Goal: Ask a question

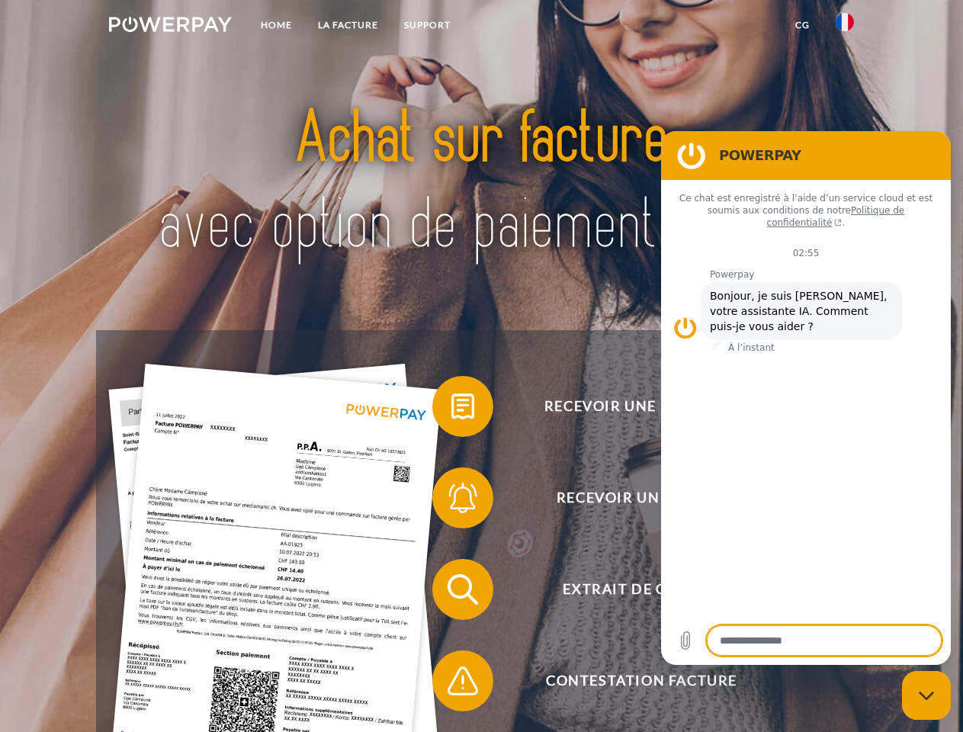
click at [170, 27] on img at bounding box center [170, 24] width 123 height 15
click at [845, 27] on img at bounding box center [845, 22] width 18 height 18
click at [802, 25] on link "CG" at bounding box center [802, 24] width 40 height 27
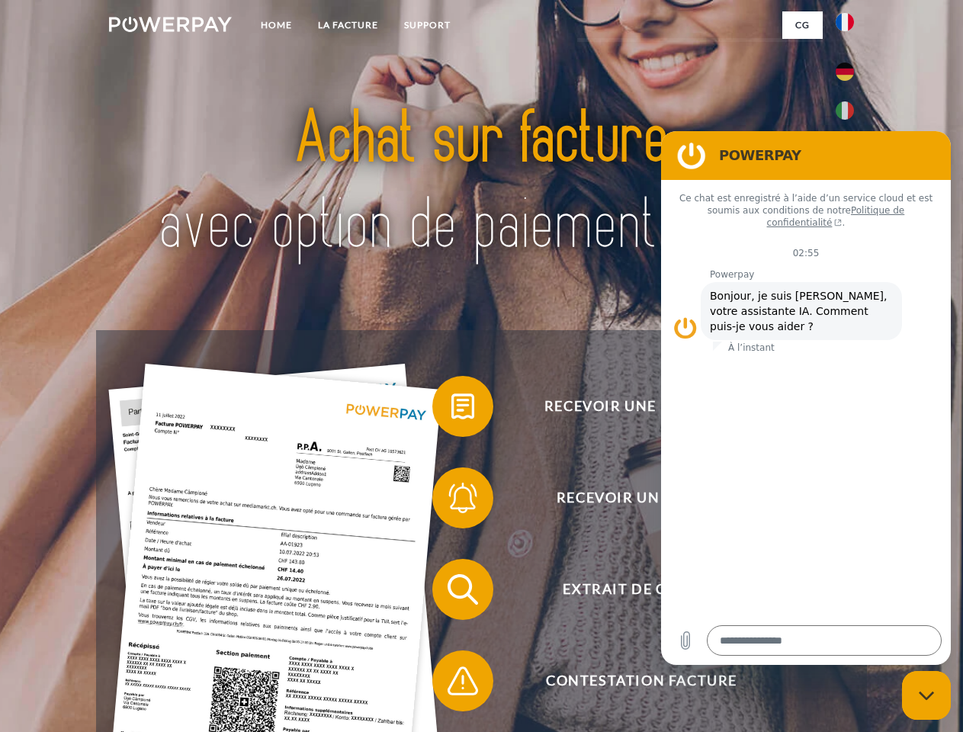
click at [451, 410] on span at bounding box center [440, 406] width 76 height 76
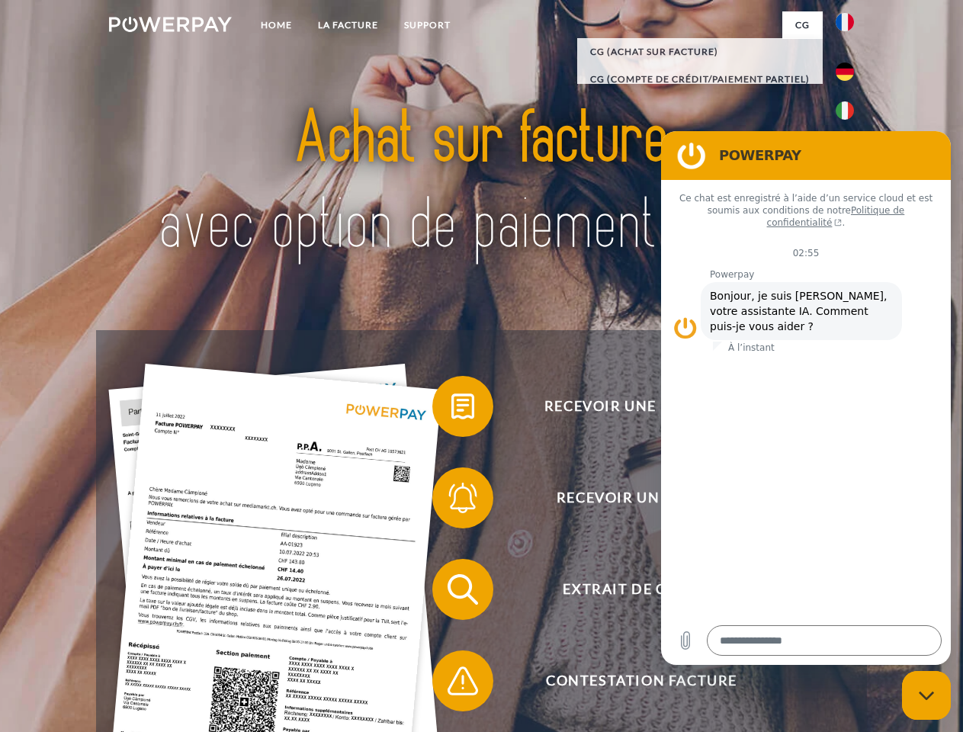
click at [451, 501] on div "Recevoir une facture ? Recevoir un rappel? Extrait de compte retour" at bounding box center [481, 635] width 770 height 610
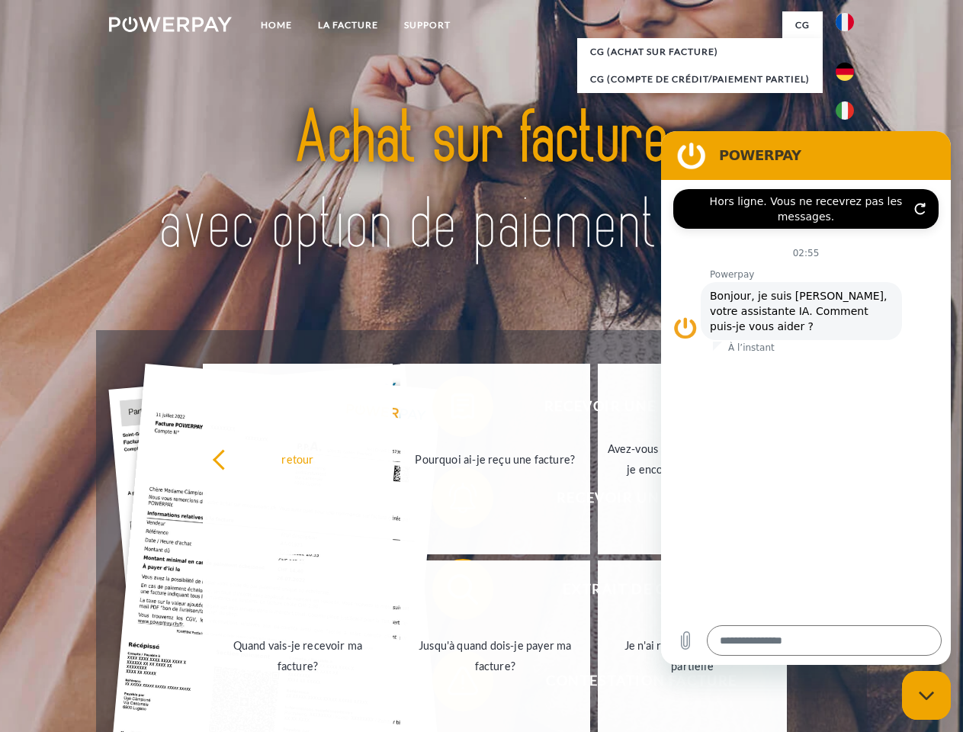
click at [451, 593] on link "Jusqu'à quand dois-je payer ma facture?" at bounding box center [495, 656] width 190 height 191
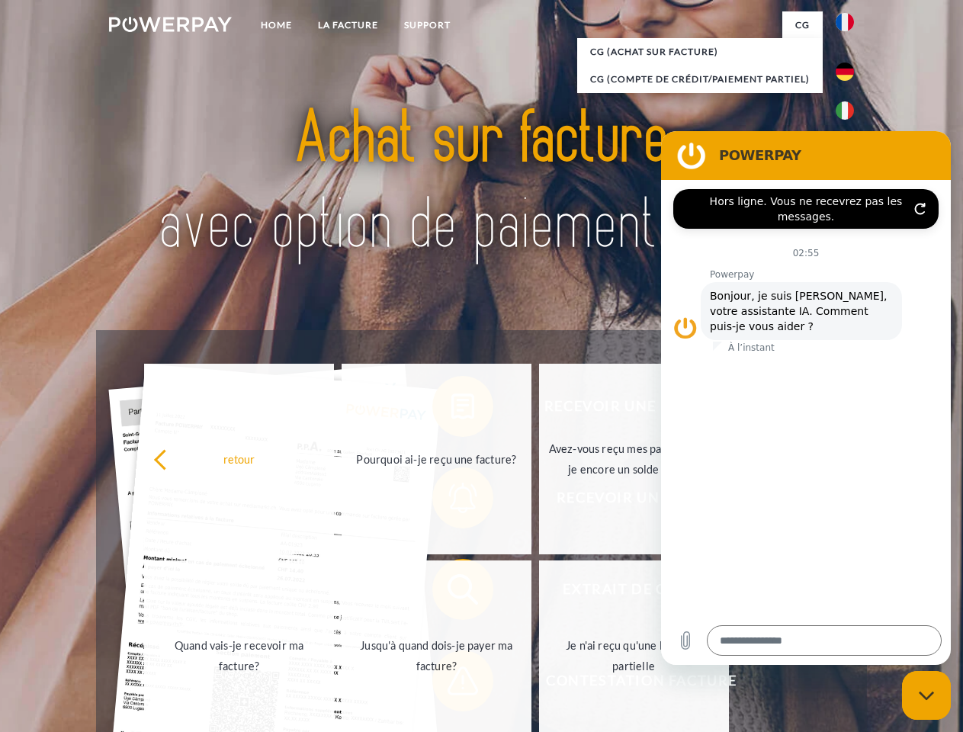
click at [451, 684] on span at bounding box center [440, 681] width 76 height 76
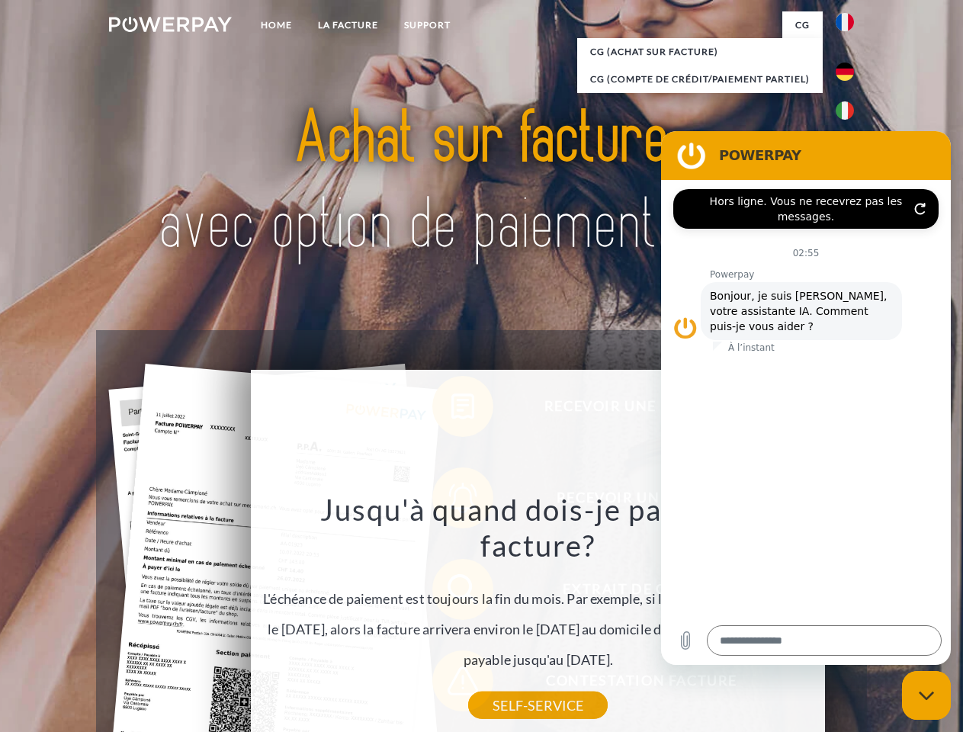
click at [927, 696] on icon "Fermer la fenêtre de messagerie" at bounding box center [927, 696] width 16 height 10
type textarea "*"
